Goal: Information Seeking & Learning: Check status

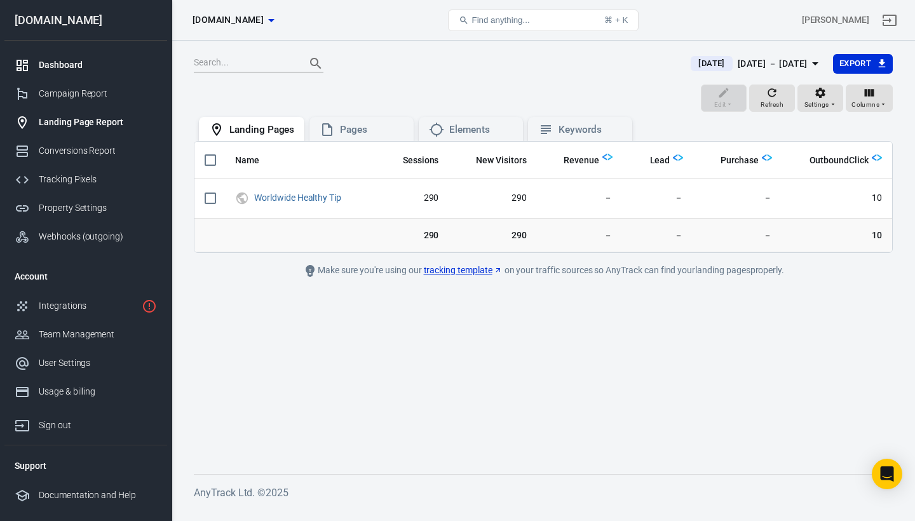
click at [77, 65] on div "Dashboard" at bounding box center [98, 64] width 118 height 13
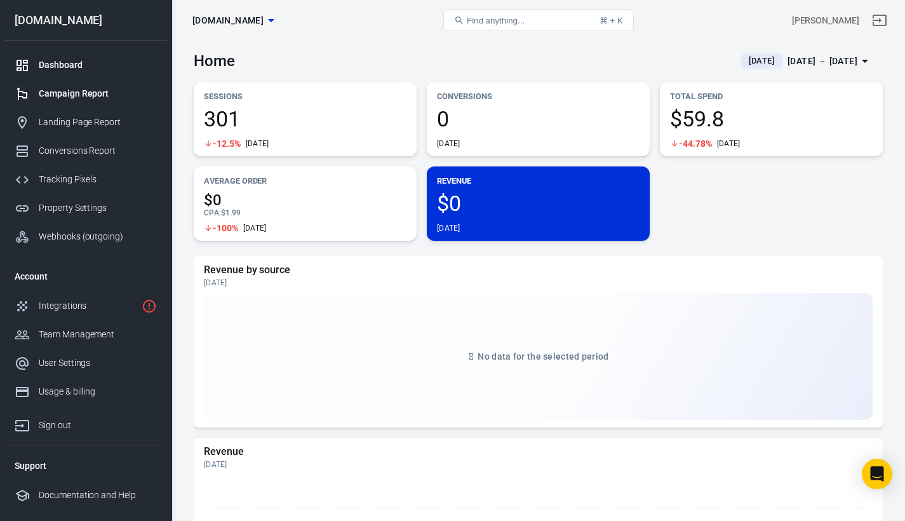
click at [88, 88] on div "Campaign Report" at bounding box center [98, 93] width 118 height 13
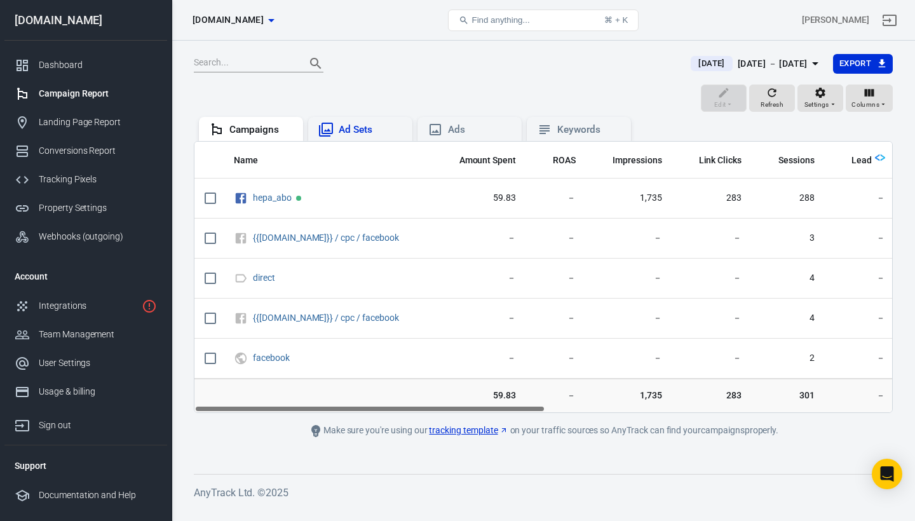
click at [353, 123] on div "Ad Sets" at bounding box center [370, 129] width 64 height 13
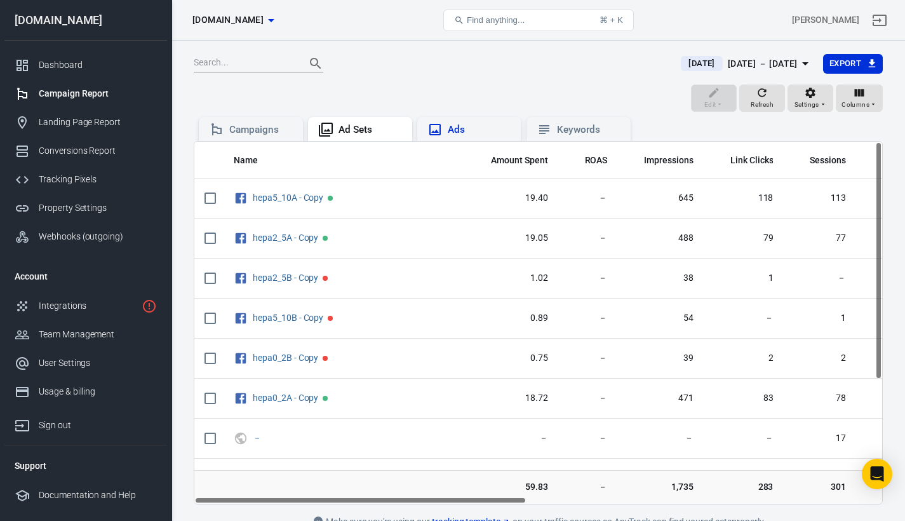
click at [490, 125] on div "Ads" at bounding box center [480, 129] width 64 height 13
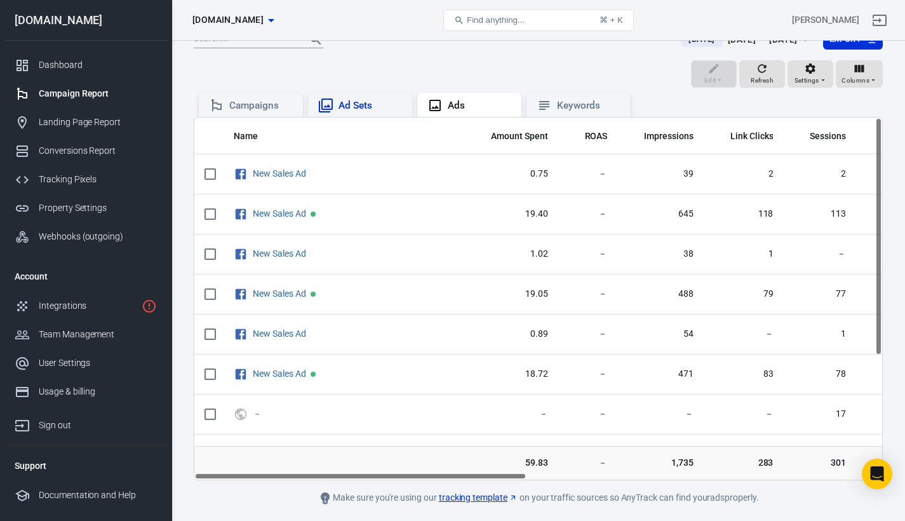
click at [375, 108] on div "Ad Sets" at bounding box center [370, 105] width 64 height 13
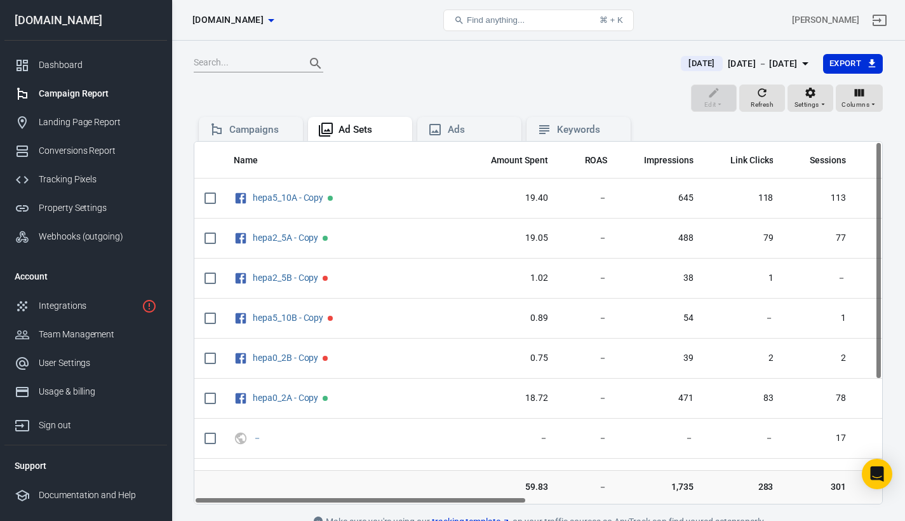
click at [683, 65] on span "[DATE]" at bounding box center [701, 63] width 36 height 13
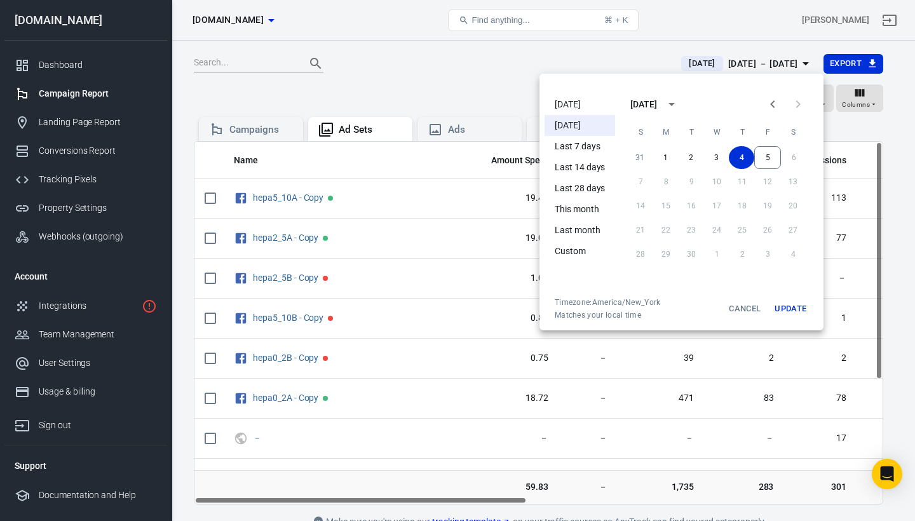
click at [597, 107] on li "[DATE]" at bounding box center [579, 104] width 70 height 21
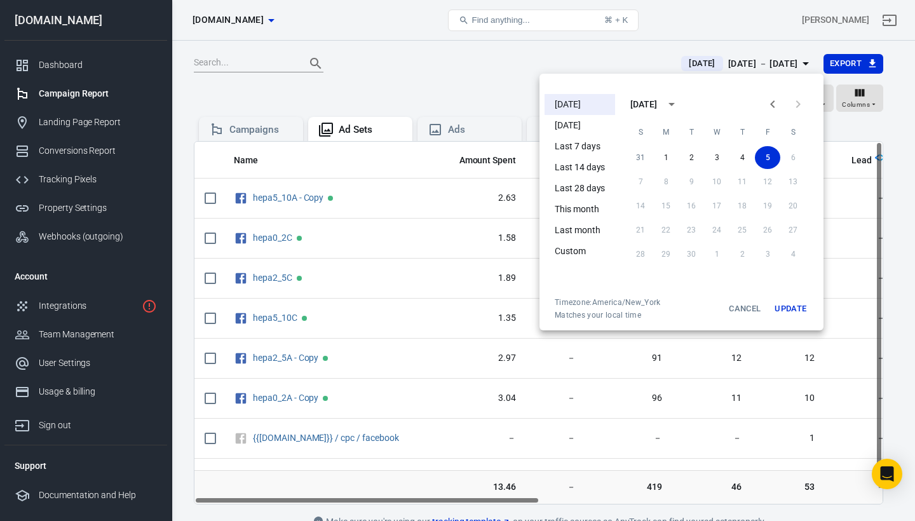
click at [794, 315] on button "Update" at bounding box center [790, 308] width 41 height 23
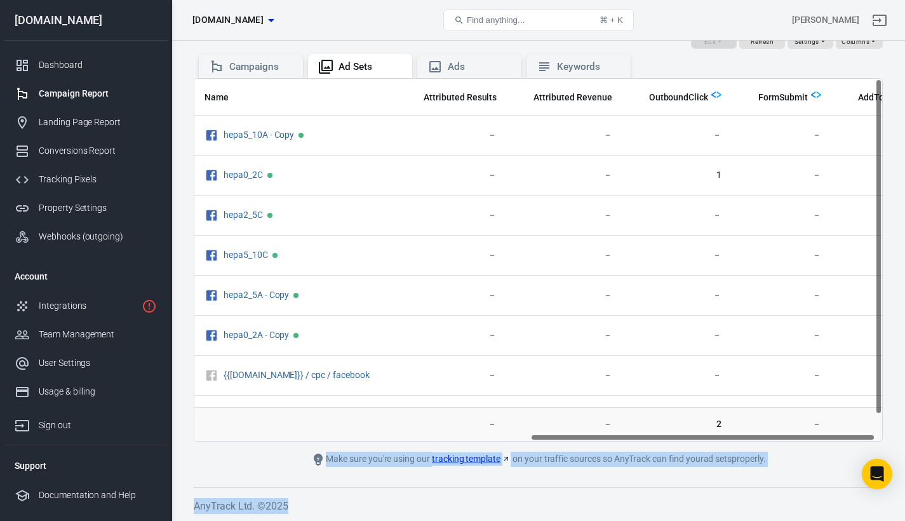
scroll to position [0, 684]
drag, startPoint x: 529, startPoint y: 471, endPoint x: 914, endPoint y: 518, distance: 387.7
click at [905, 518] on html "Ad Sets [DOMAIN_NAME] Find anything... ⌘ + K [PERSON_NAME] [DOMAIN_NAME] Dashbo…" at bounding box center [452, 229] width 905 height 584
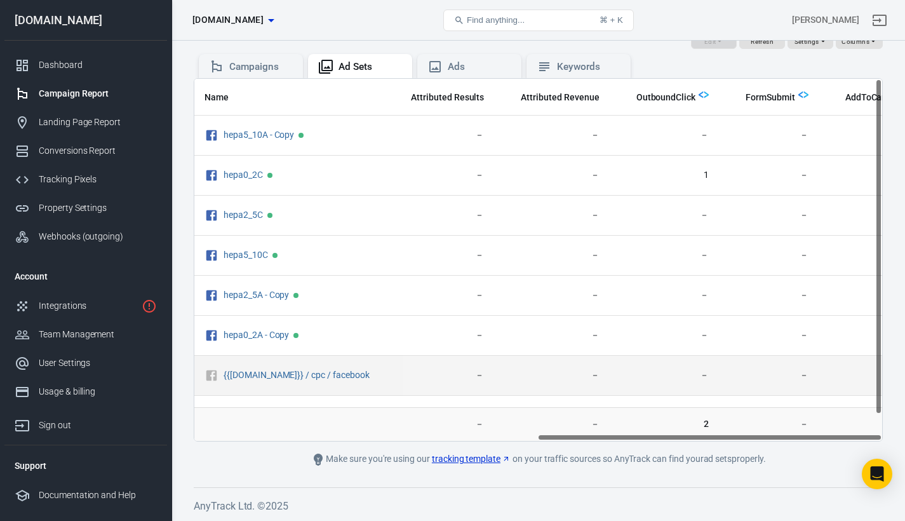
click at [741, 363] on td "－" at bounding box center [769, 376] width 100 height 40
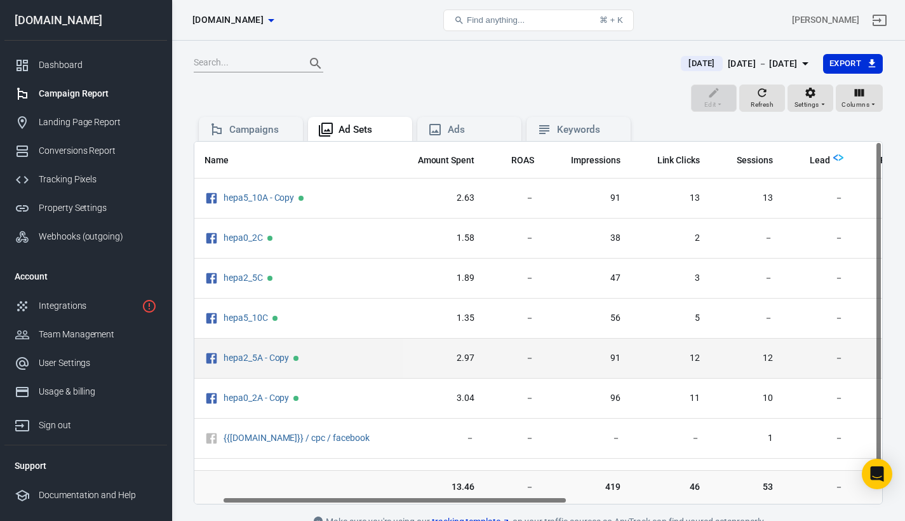
scroll to position [0, 30]
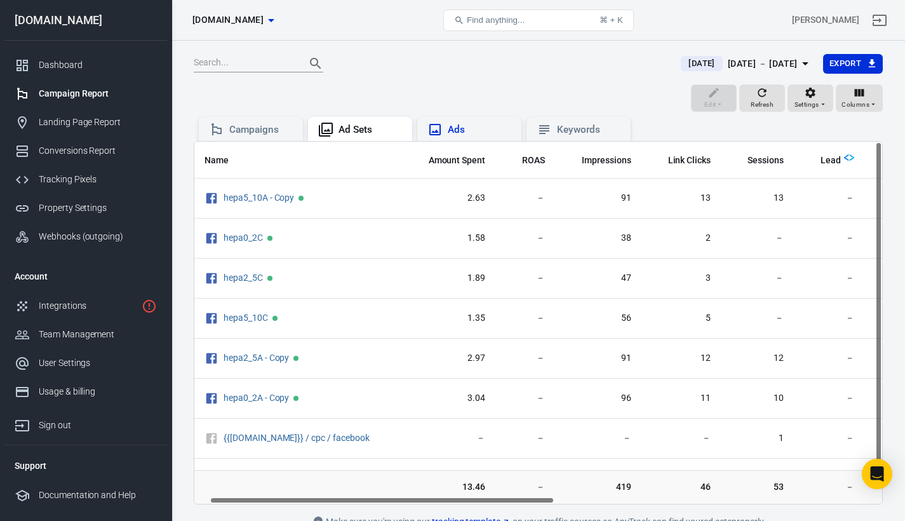
click at [462, 126] on div "Ads" at bounding box center [480, 129] width 64 height 13
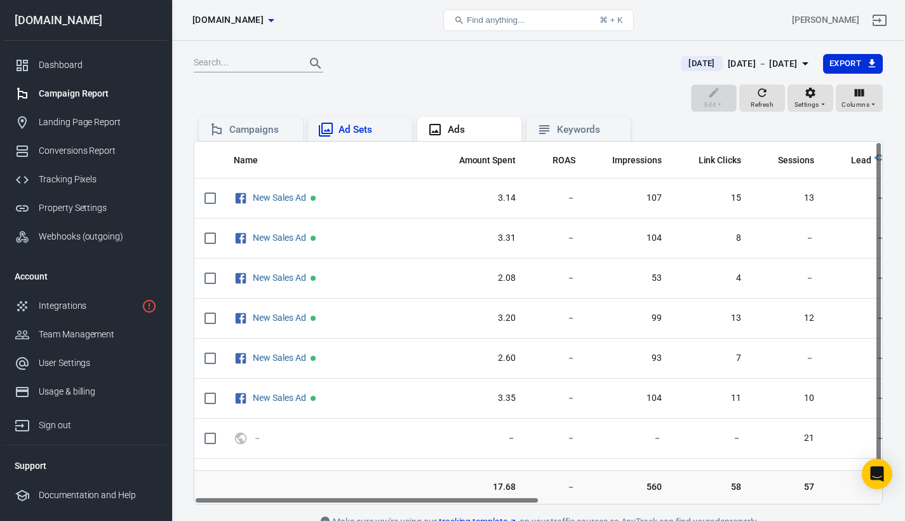
click at [359, 124] on div "Ad Sets" at bounding box center [370, 129] width 64 height 13
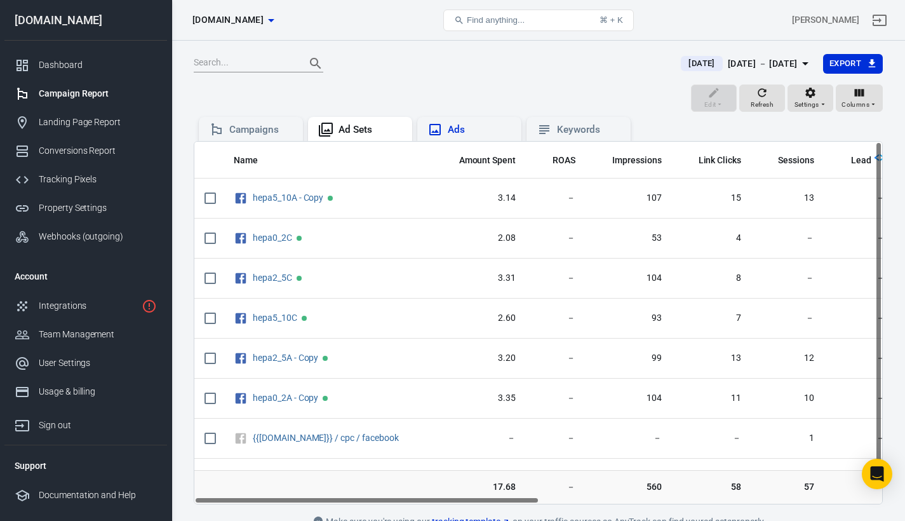
click at [474, 127] on div "Ads" at bounding box center [480, 129] width 64 height 13
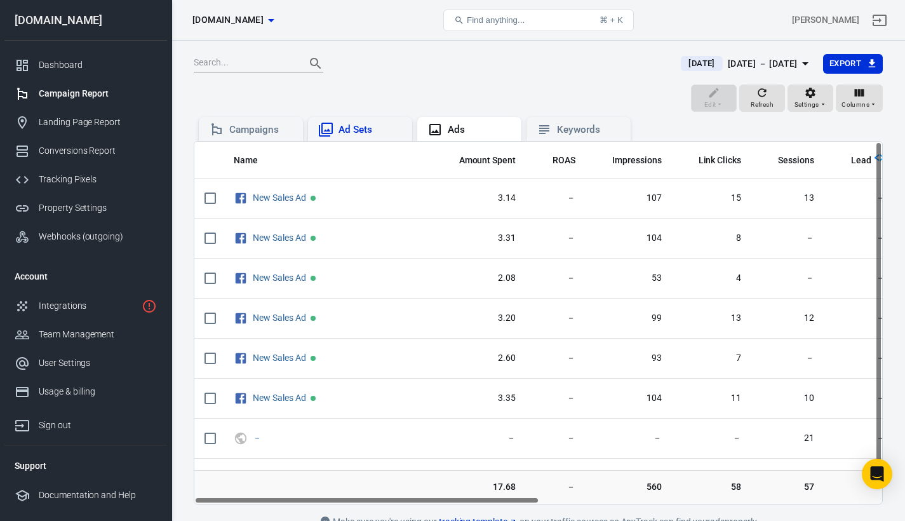
click at [380, 129] on div "Ad Sets" at bounding box center [370, 129] width 64 height 13
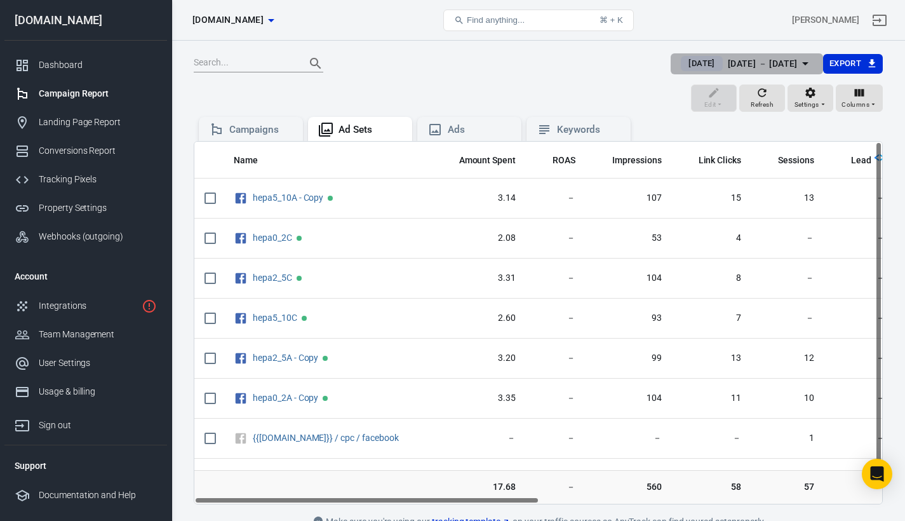
click at [687, 66] on span "[DATE]" at bounding box center [701, 63] width 36 height 13
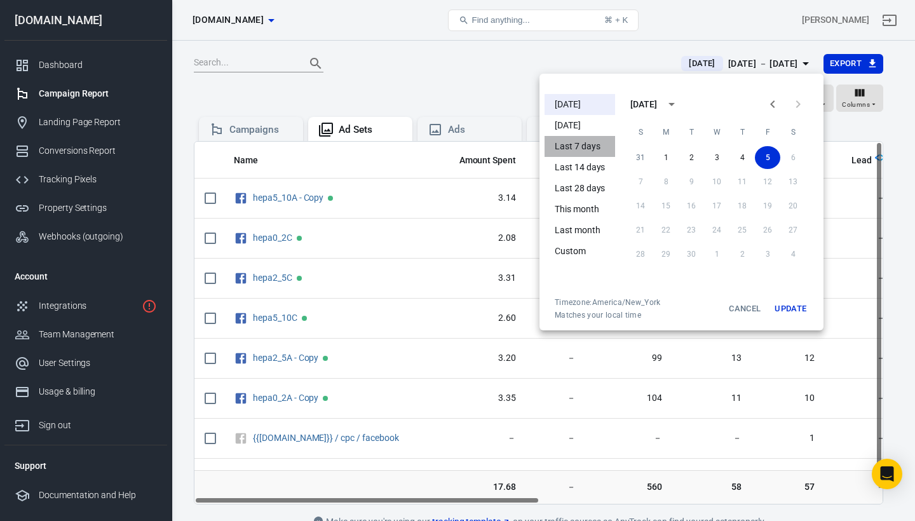
click at [586, 150] on li "Last 7 days" at bounding box center [579, 146] width 70 height 21
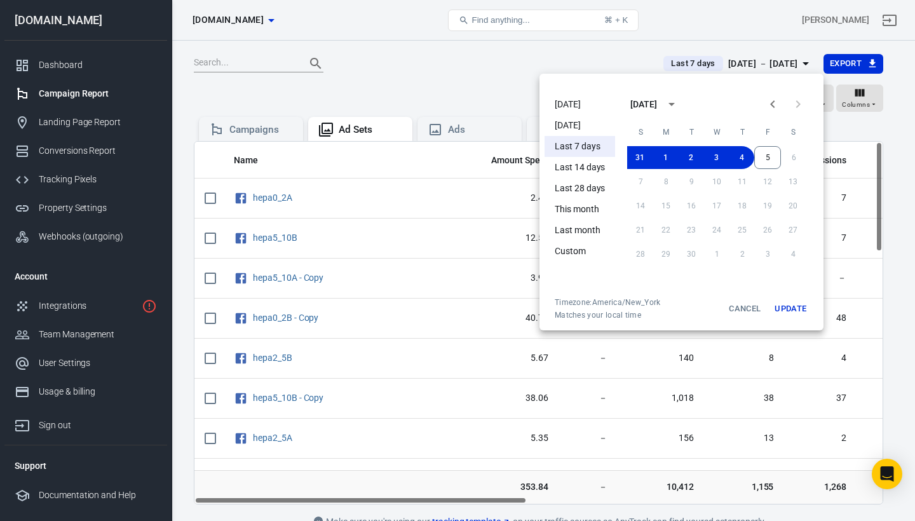
click at [600, 59] on div at bounding box center [457, 260] width 915 height 521
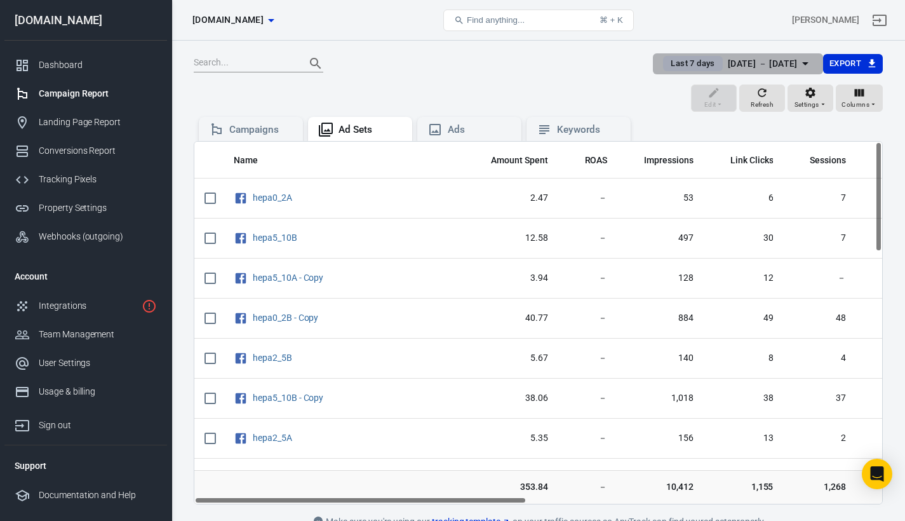
click at [666, 65] on span "Last 7 days" at bounding box center [693, 63] width 54 height 13
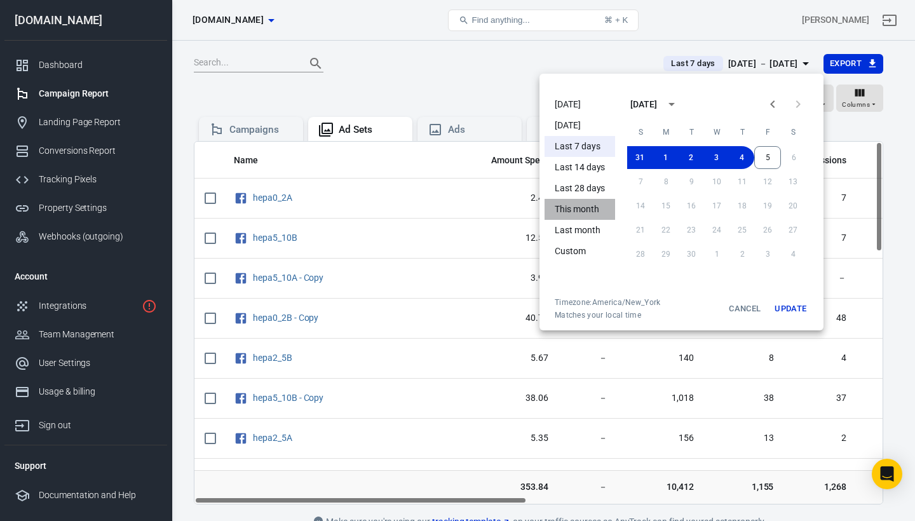
click at [582, 209] on li "This month" at bounding box center [579, 209] width 70 height 21
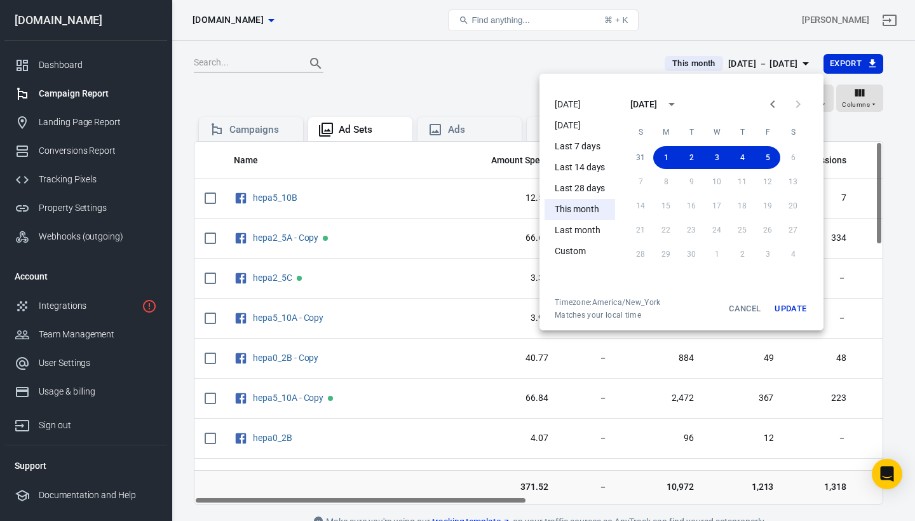
click at [517, 74] on div at bounding box center [457, 260] width 915 height 521
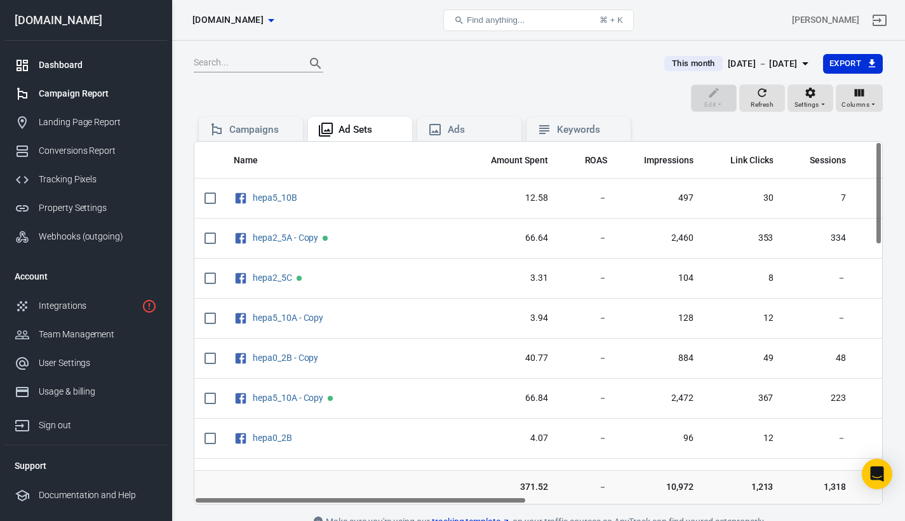
click at [69, 65] on div "Dashboard" at bounding box center [98, 64] width 118 height 13
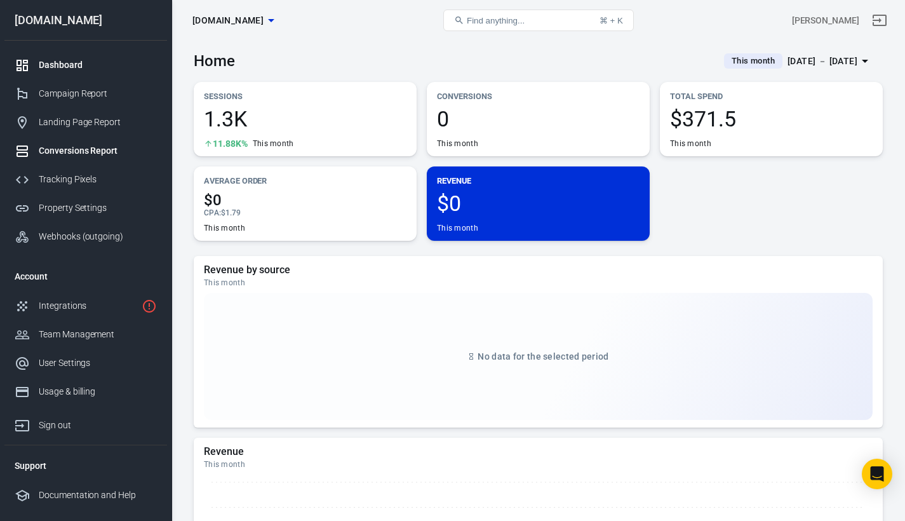
click at [98, 149] on div "Conversions Report" at bounding box center [98, 150] width 118 height 13
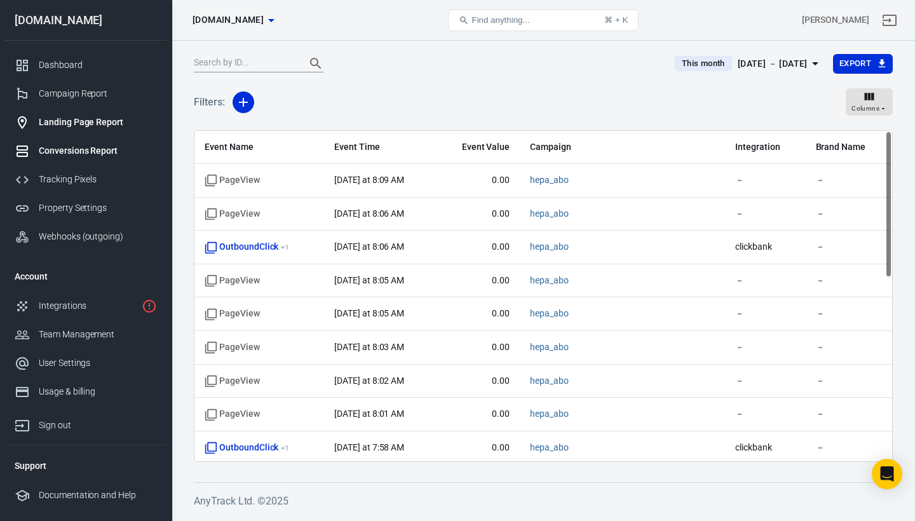
click at [67, 125] on div "Landing Page Report" at bounding box center [98, 122] width 118 height 13
